Goal: Information Seeking & Learning: Learn about a topic

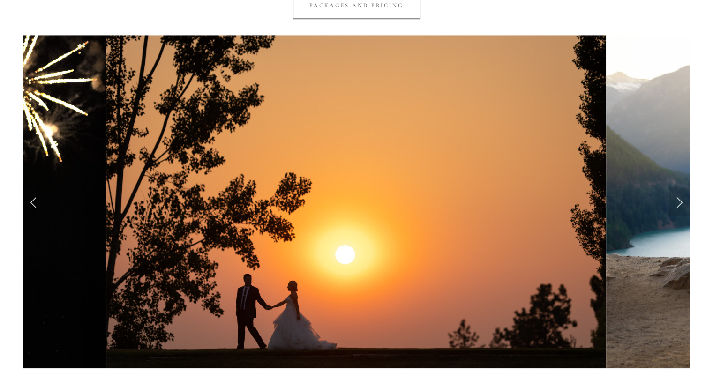
scroll to position [844, 0]
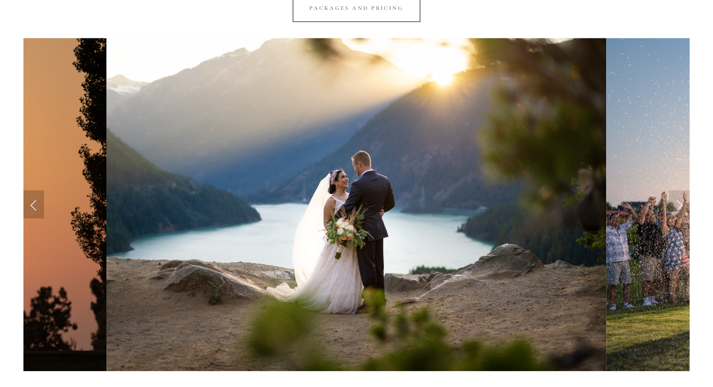
click at [37, 207] on link "Previous Slide" at bounding box center [33, 204] width 21 height 28
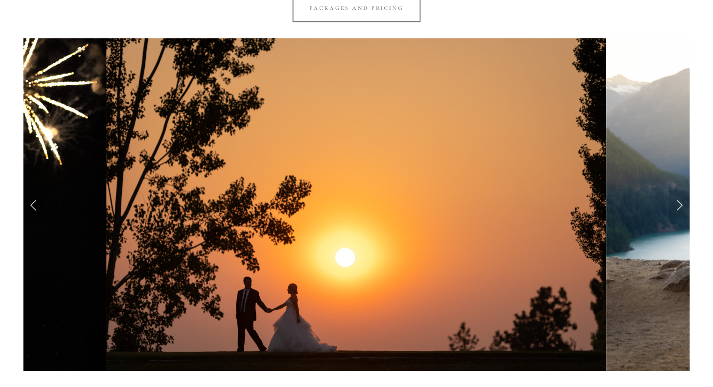
click at [37, 207] on link "Previous Slide" at bounding box center [33, 204] width 21 height 28
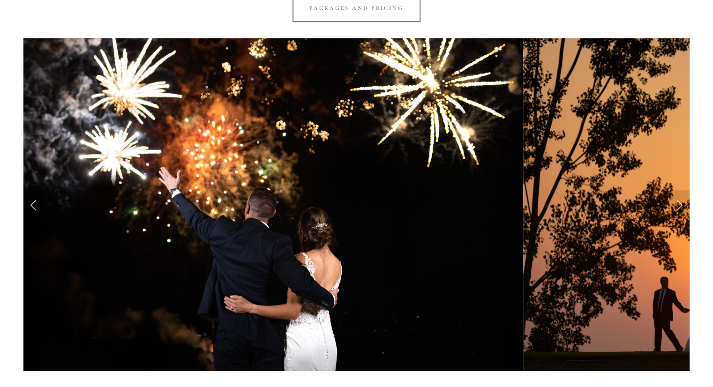
click at [37, 207] on link "Previous Slide" at bounding box center [33, 204] width 21 height 28
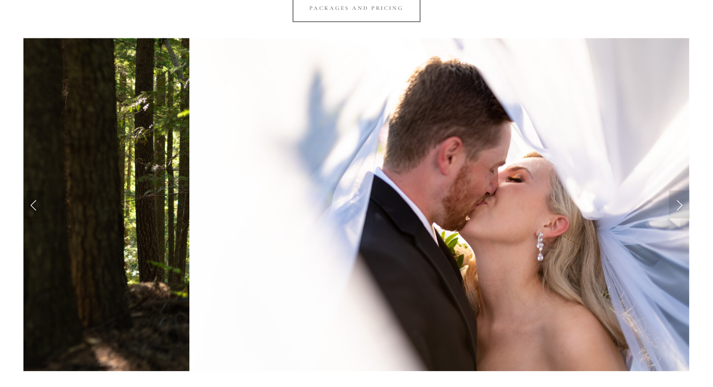
click at [37, 207] on link "Previous Slide" at bounding box center [33, 204] width 21 height 28
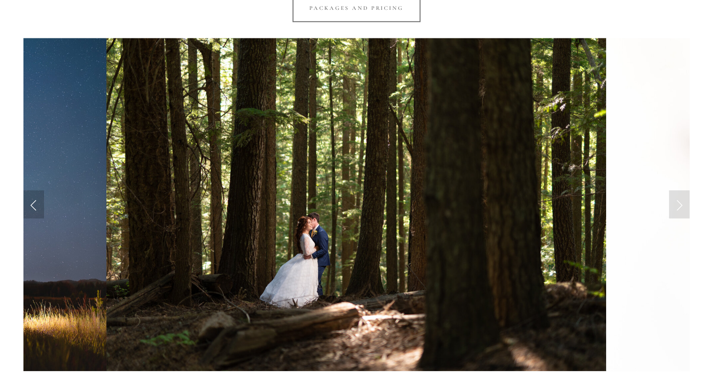
click at [37, 207] on link "Previous Slide" at bounding box center [33, 204] width 21 height 28
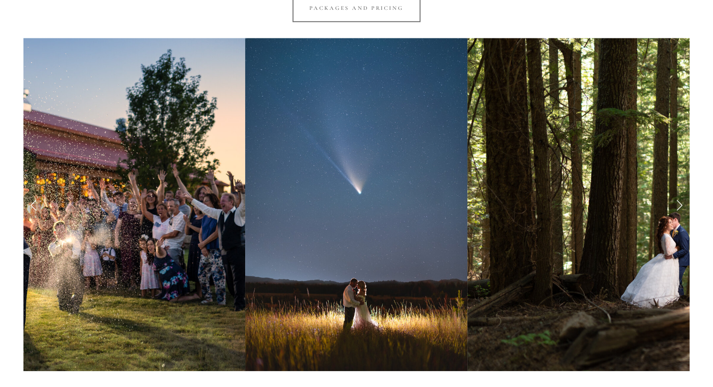
click at [37, 207] on link "Previous Slide" at bounding box center [33, 204] width 21 height 28
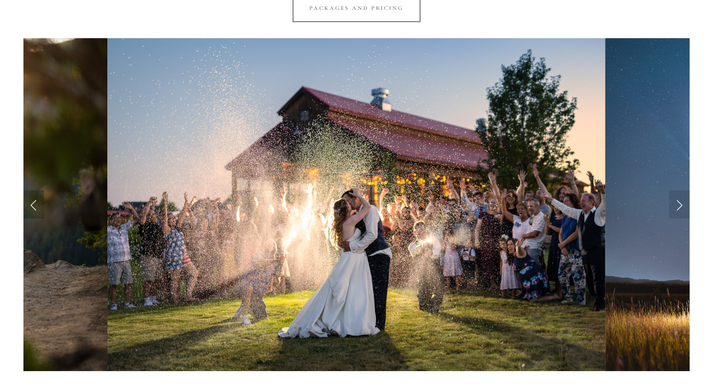
click at [37, 207] on link "Previous Slide" at bounding box center [33, 204] width 21 height 28
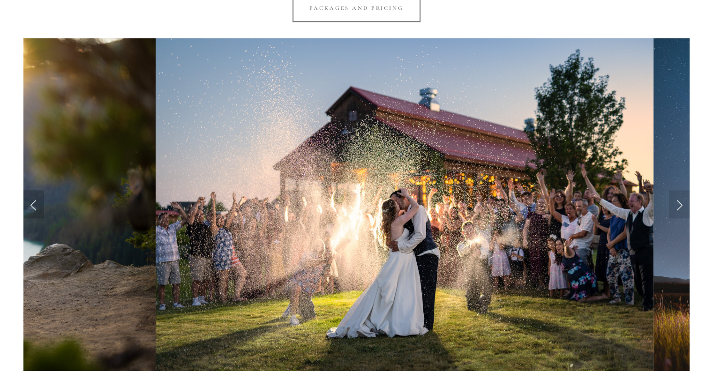
click at [37, 207] on link "Previous Slide" at bounding box center [33, 204] width 21 height 28
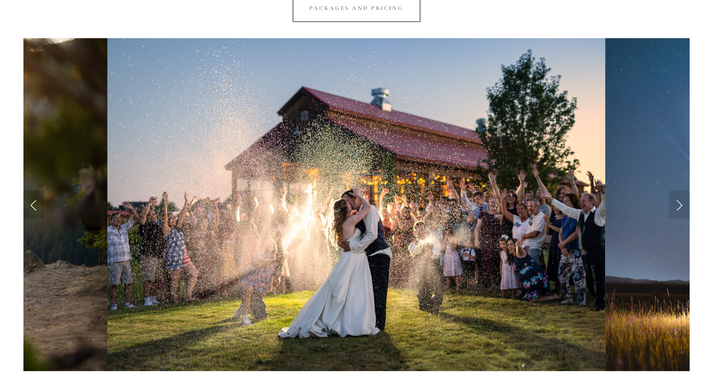
click at [37, 207] on link "Previous Slide" at bounding box center [33, 204] width 21 height 28
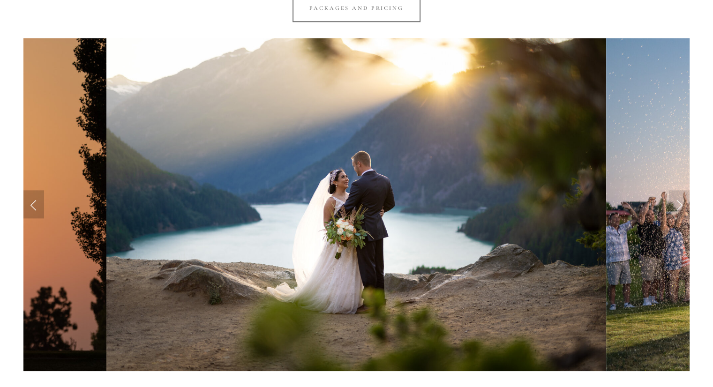
click at [37, 207] on link "Previous Slide" at bounding box center [33, 204] width 21 height 28
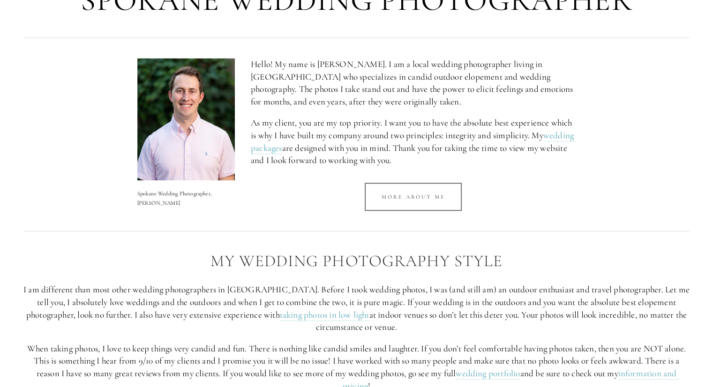
scroll to position [0, 0]
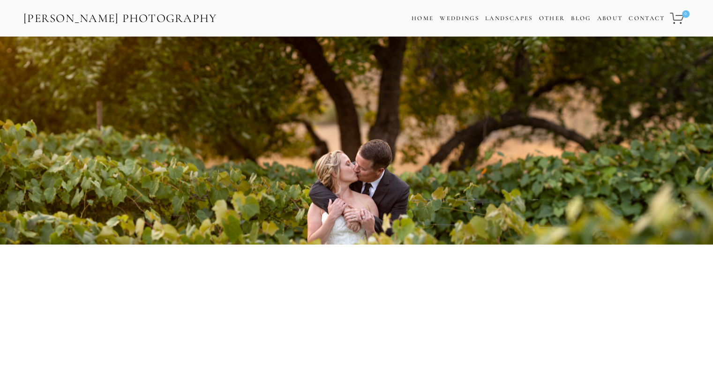
drag, startPoint x: 324, startPoint y: 301, endPoint x: 116, endPoint y: 74, distance: 307.9
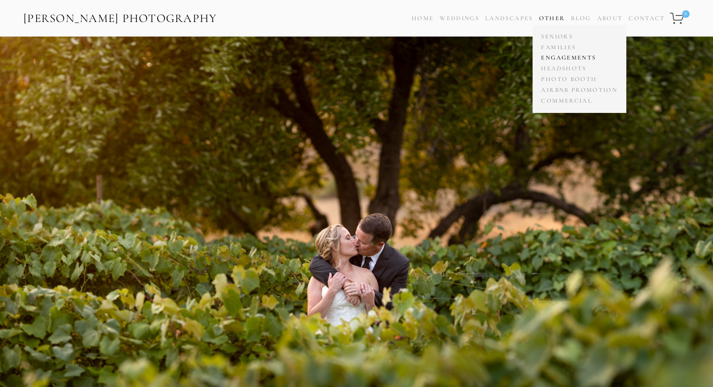
click at [558, 57] on link "Engagements" at bounding box center [579, 58] width 81 height 11
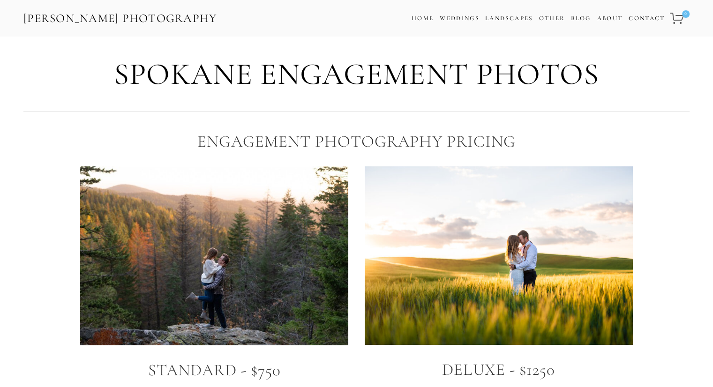
drag, startPoint x: 150, startPoint y: 320, endPoint x: 76, endPoint y: 160, distance: 176.4
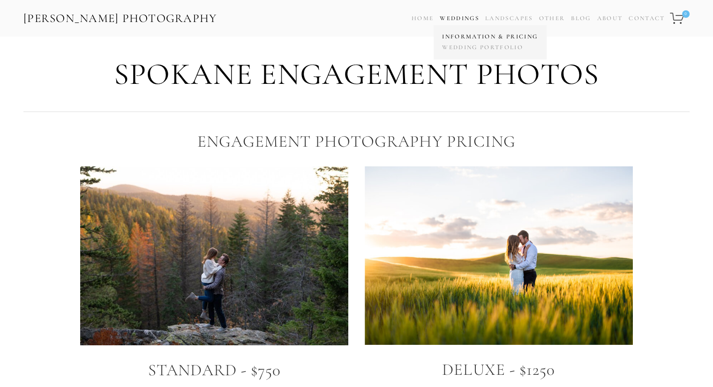
click at [467, 36] on link "Information & Pricing" at bounding box center [490, 36] width 100 height 11
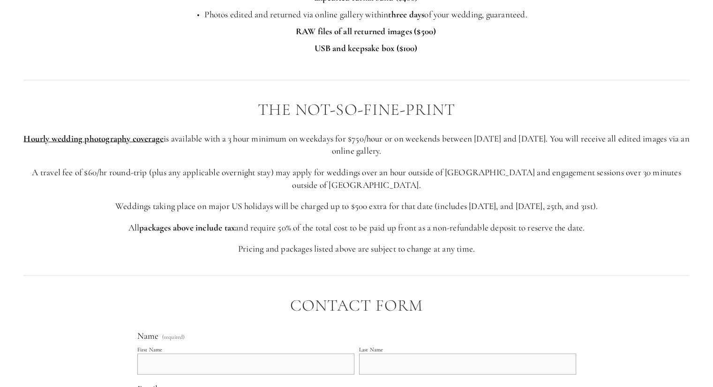
scroll to position [1734, 0]
